Goal: Use online tool/utility: Utilize a website feature to perform a specific function

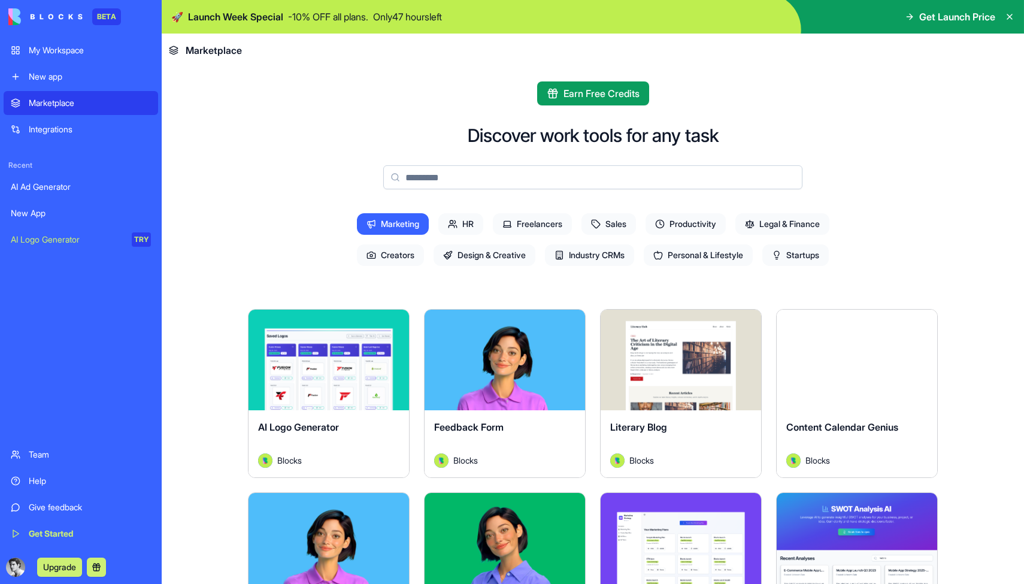
click at [389, 226] on span "Marketing" at bounding box center [393, 224] width 72 height 22
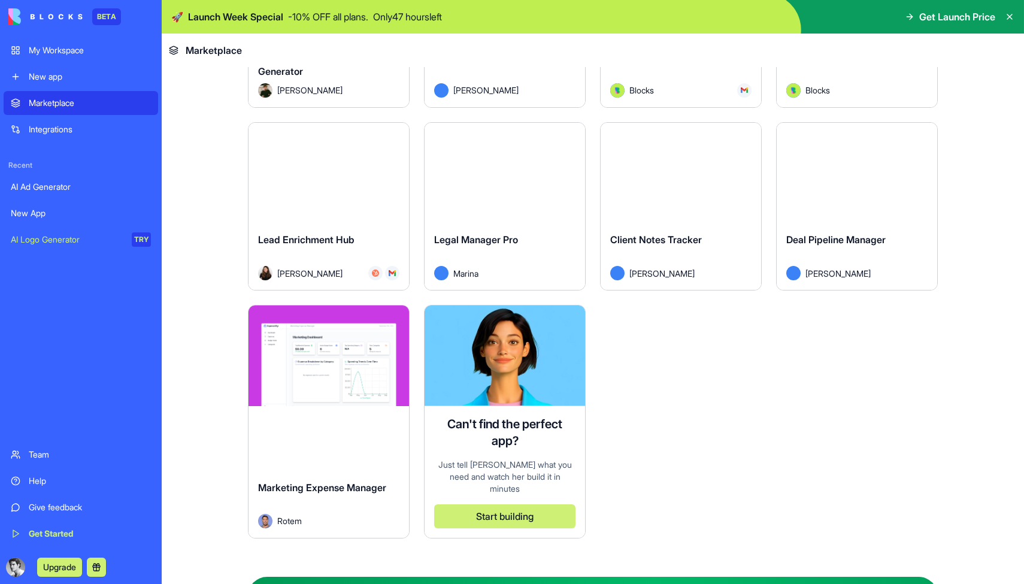
scroll to position [3036, 0]
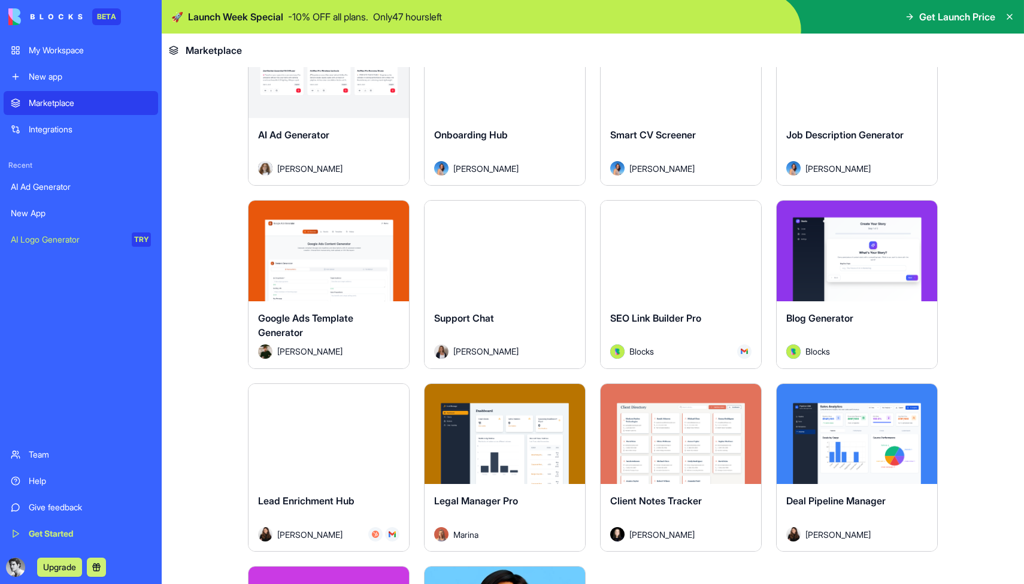
click at [650, 280] on div "Explore" at bounding box center [681, 251] width 160 height 101
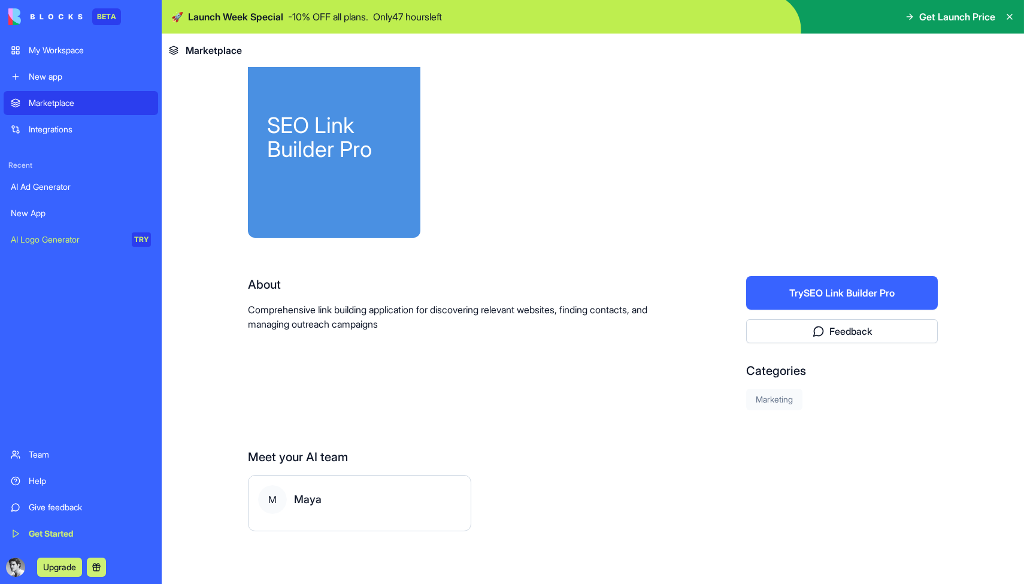
scroll to position [35, 0]
click at [786, 299] on button "Try SEO Link Builder Pro" at bounding box center [842, 293] width 192 height 34
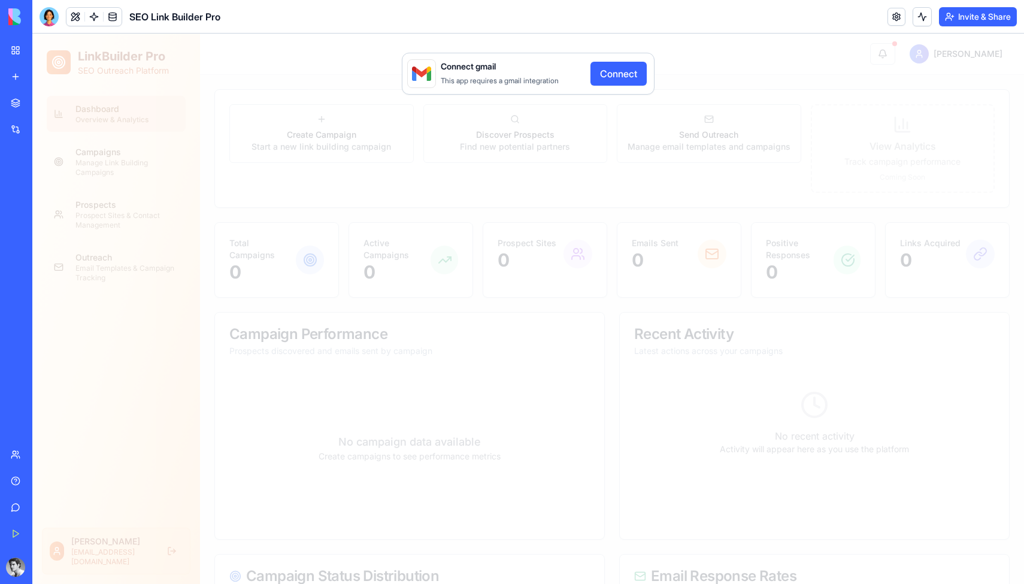
click at [299, 20] on header "SEO Link Builder Pro Invite & Share" at bounding box center [528, 17] width 992 height 34
click at [252, 72] on div "Connect gmail This app requires a gmail integration Connect" at bounding box center [528, 309] width 992 height 550
click at [19, 51] on link "My Workspace" at bounding box center [28, 50] width 48 height 24
